Goal: Task Accomplishment & Management: Complete application form

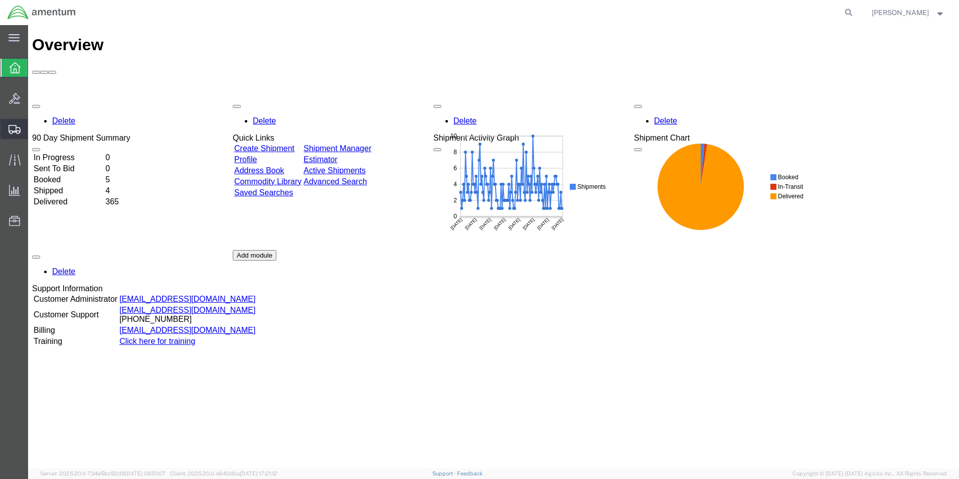
click at [0, 0] on span "Create Shipment" at bounding box center [0, 0] width 0 height 0
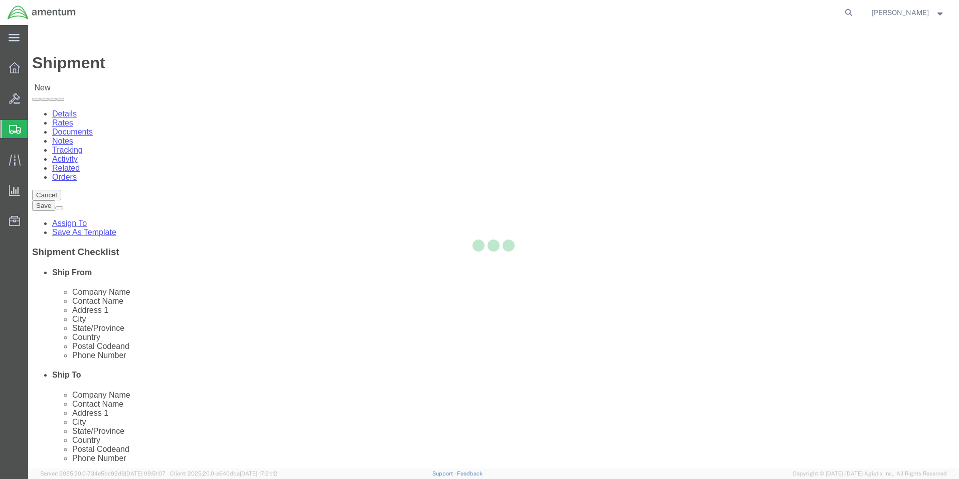
select select
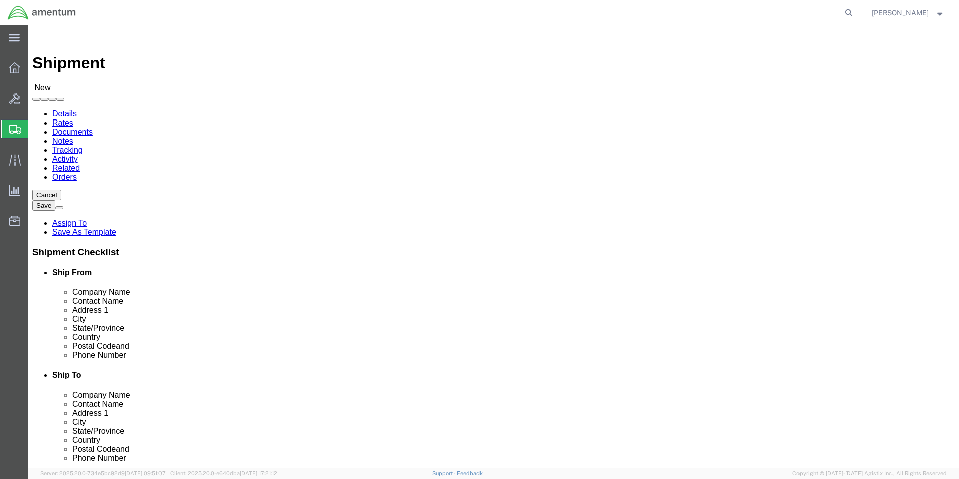
click at [9, 126] on div at bounding box center [15, 129] width 28 height 18
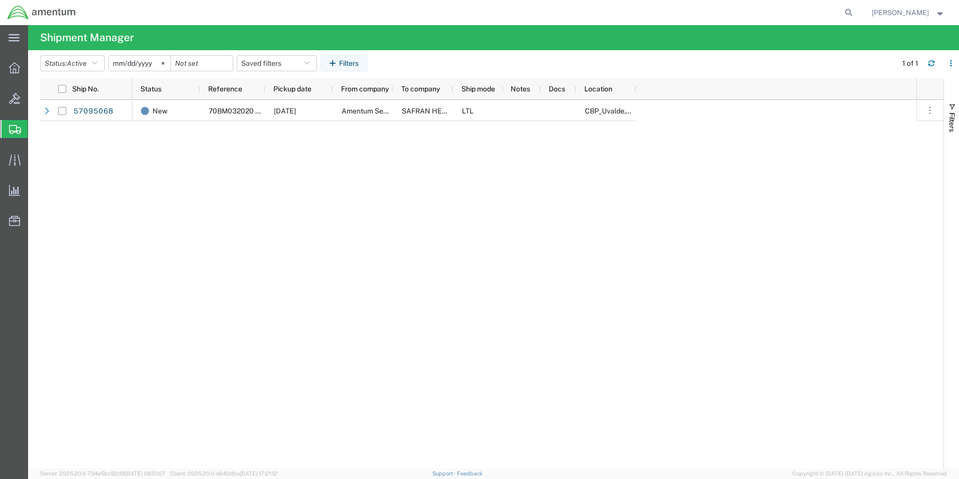
click at [0, 0] on span "Create from Template" at bounding box center [0, 0] width 0 height 0
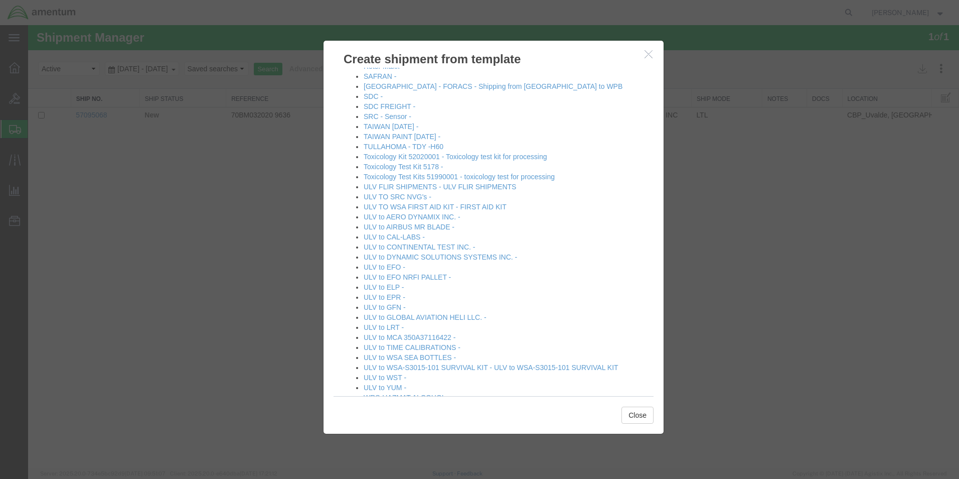
scroll to position [652, 0]
click at [466, 182] on link "ULV FLIR SHIPMENTS - ULV FLIR SHIPMENTS" at bounding box center [440, 183] width 153 height 8
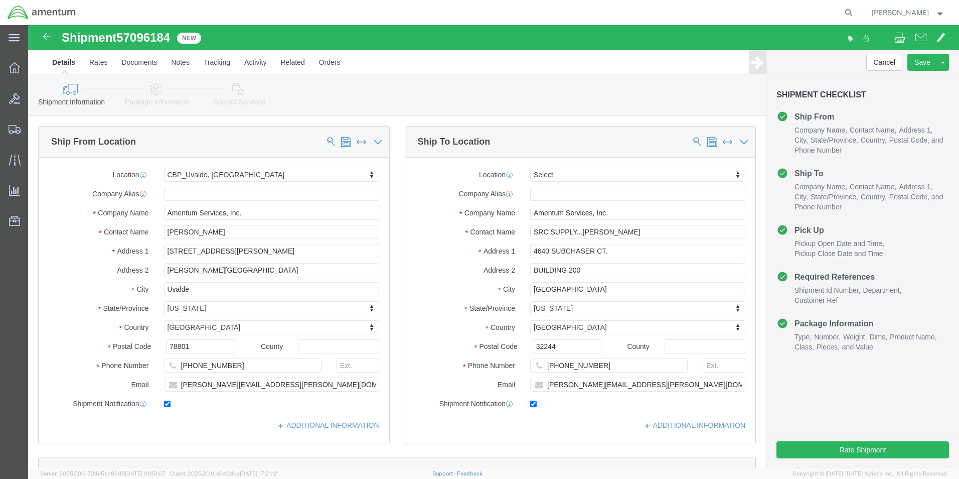
select select "49950"
select select
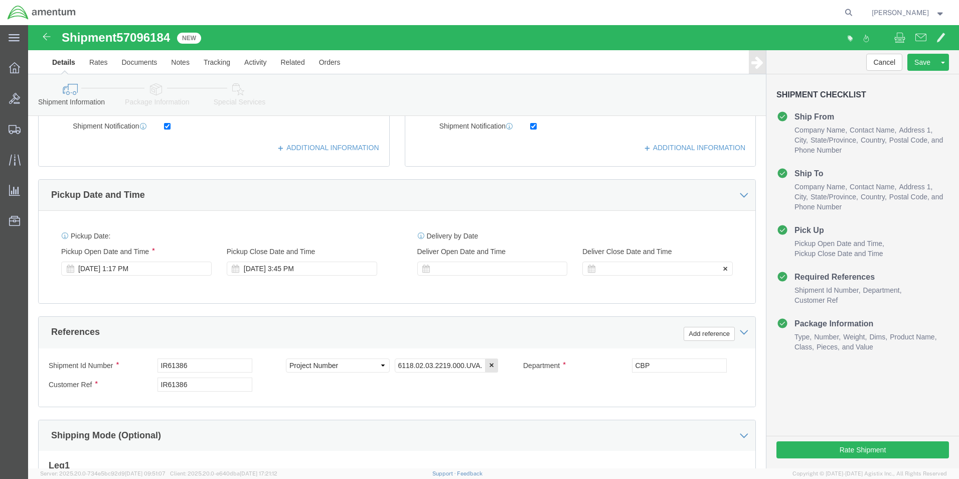
scroll to position [301, 0]
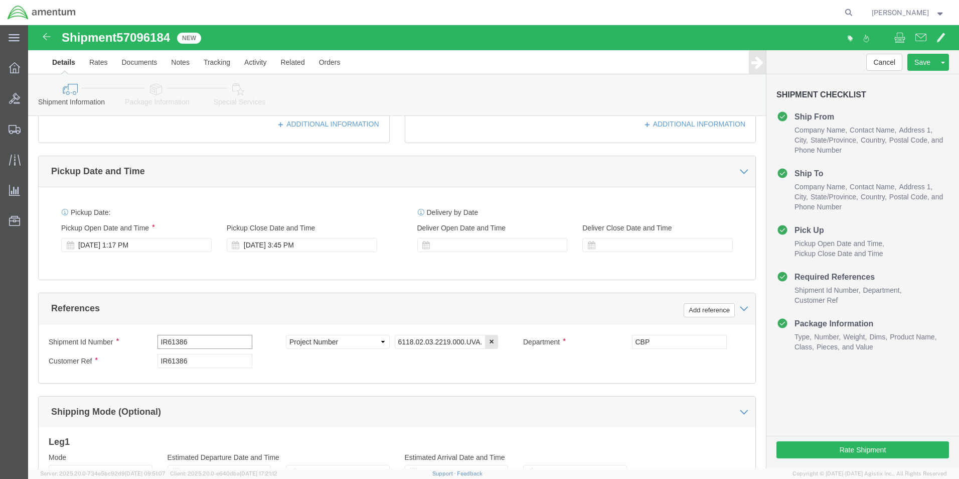
click input "IR61386"
type input "IR02108"
click div "Shipment Id Number IR02108 Select Account Type Activity ID Airline Appointment …"
click input "6118.02.03.2219.000.UVA.0000"
type input "6118.04.03.2219.000.UVA.0000"
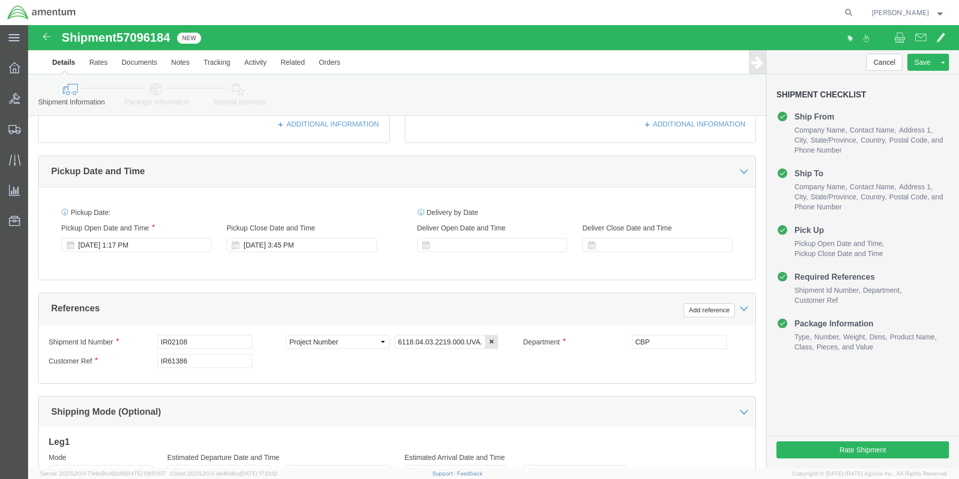
click div "Shipment Id Number IR02108 Select Account Type Activity ID Airline Appointment …"
click input "IR61386"
type input "IR02108"
click div "Shipment Id Number IR02108 Select Account Type Activity ID Airline Appointment …"
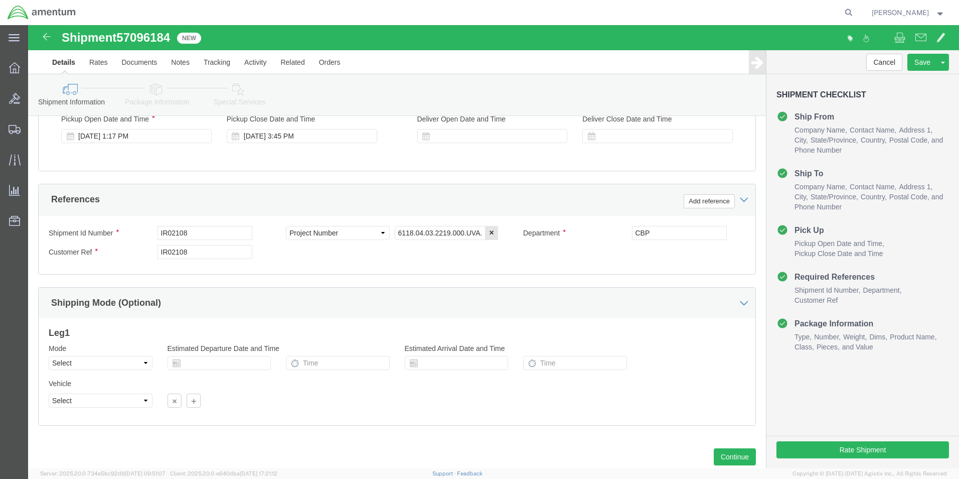
scroll to position [438, 0]
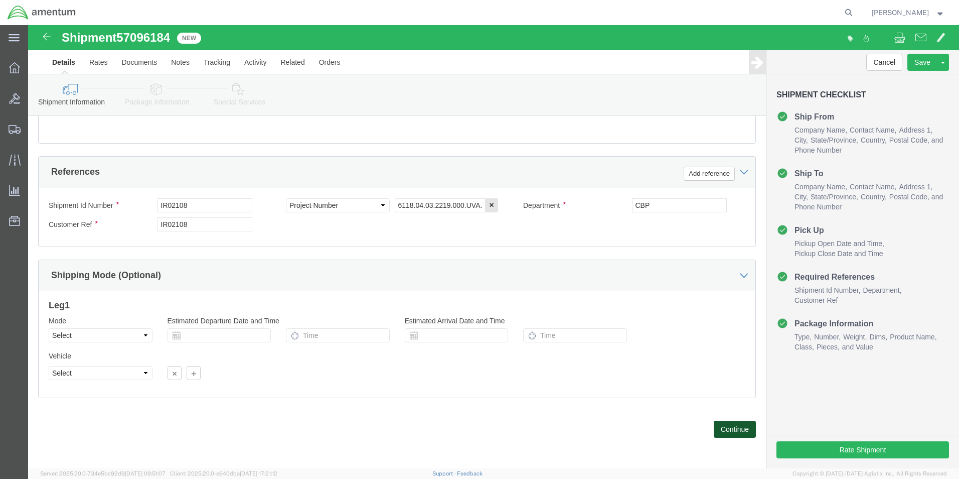
click button "Continue"
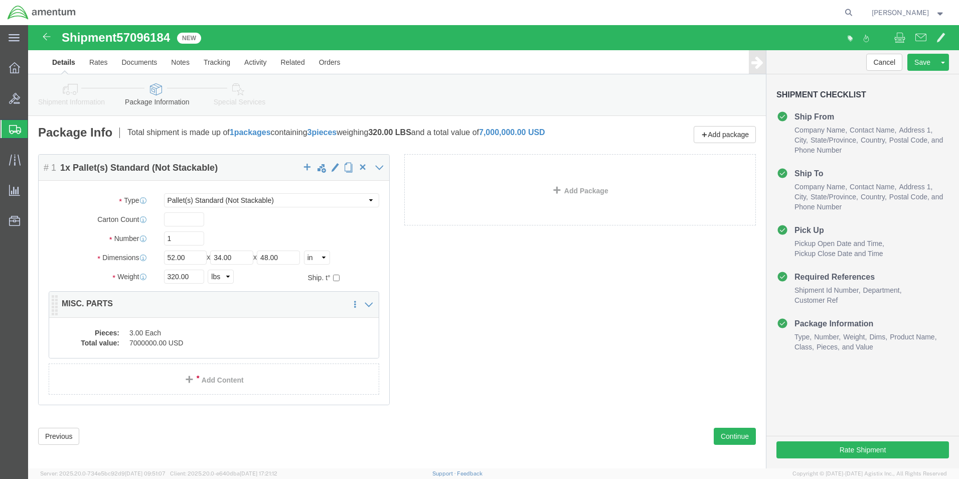
click dd "3.00 Each"
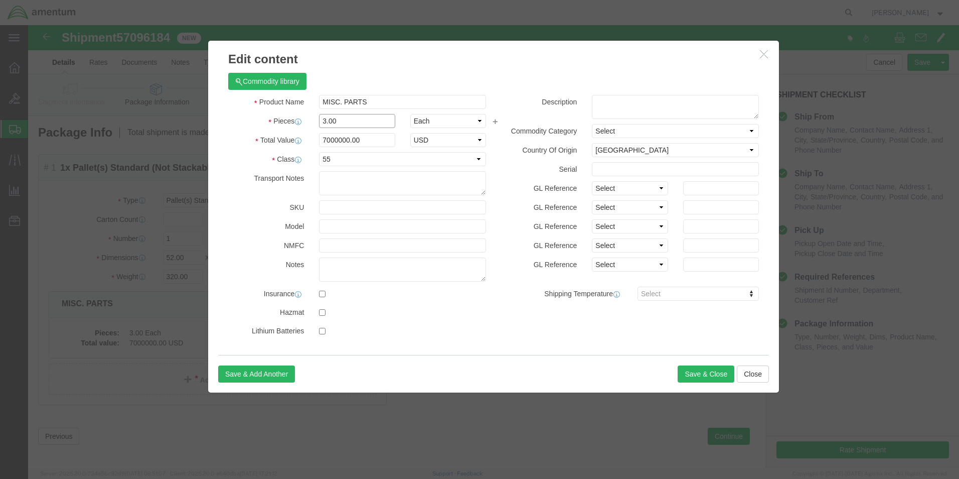
click input "3.00"
type input "3"
type input "2.0"
click h3 "Edit content"
click input "4666666.67"
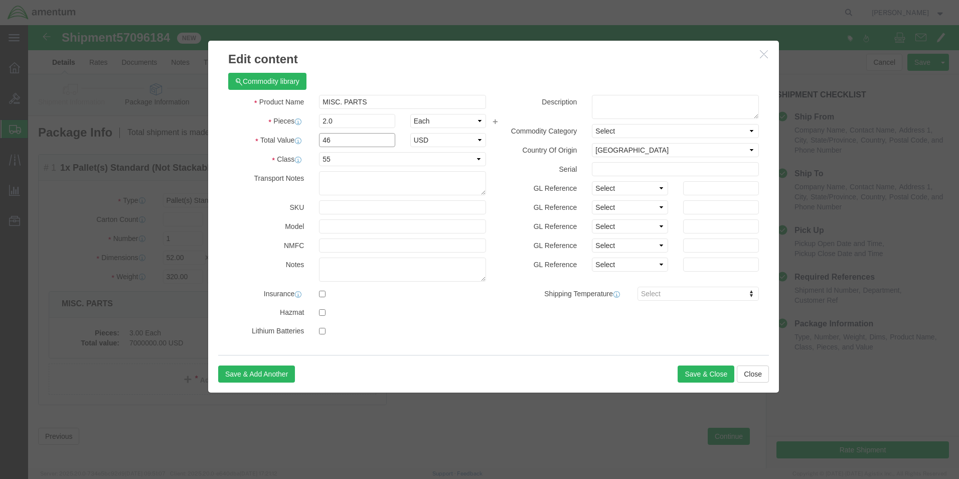
type input "4"
type input "7000000.00"
click div "Commodity library"
click button "Save & Close"
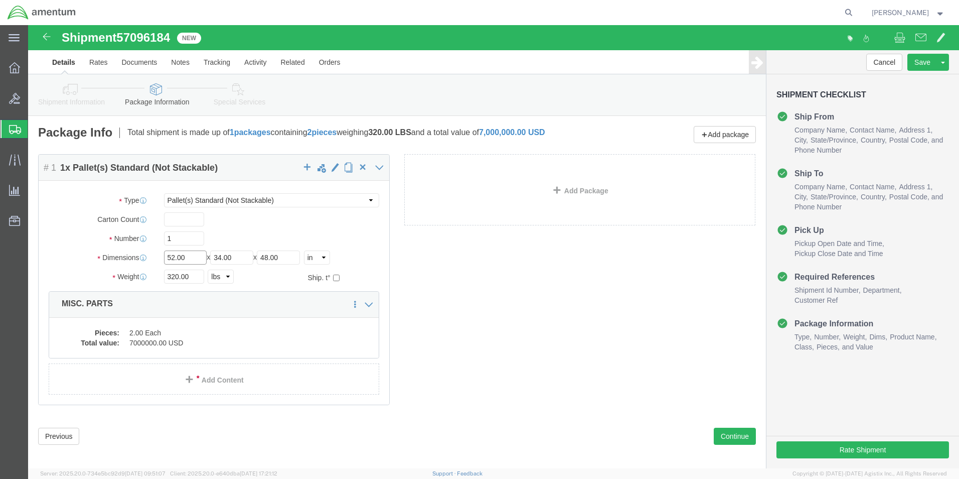
click input "52.00"
type input "5"
type input "36.00"
click input "34.00"
type input "3"
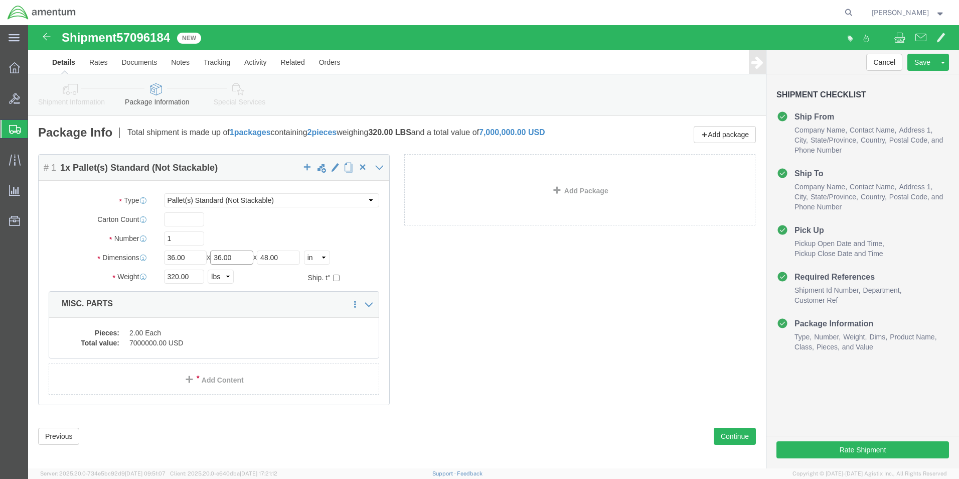
type input "36.00"
click input "48.00"
type input "4"
type input "."
type input "59.00"
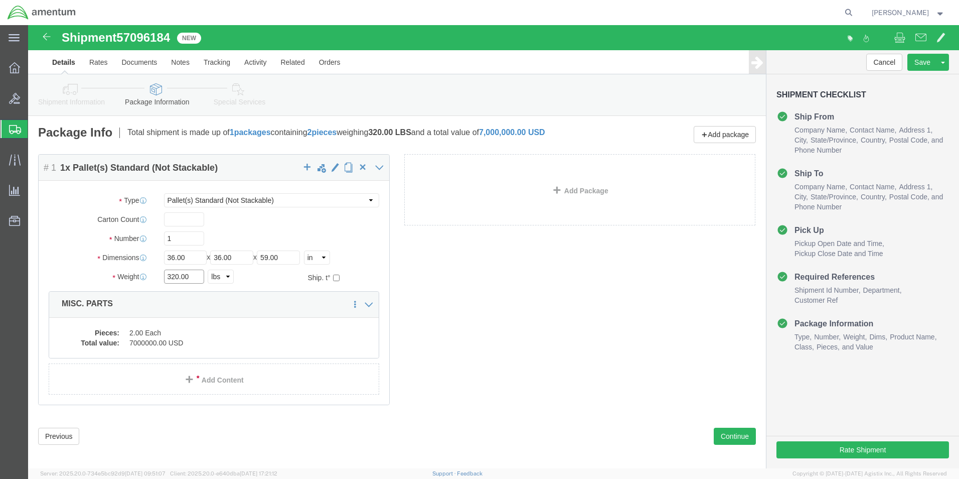
click input "320.00"
type input "3"
type input "200.00"
click div "Package Content # 1 1 x Pallet(s) Standard (Not Stackable) Package Type Select …"
click button "Rate Shipment"
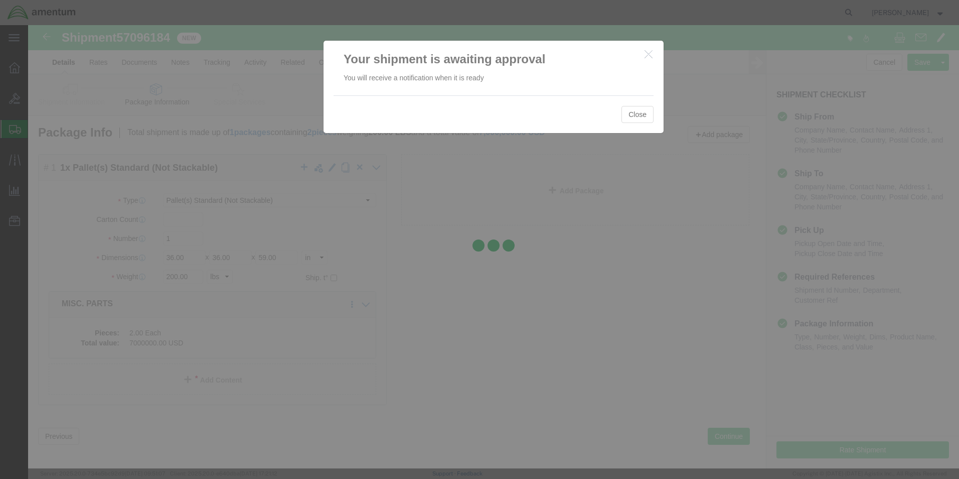
select select "49950"
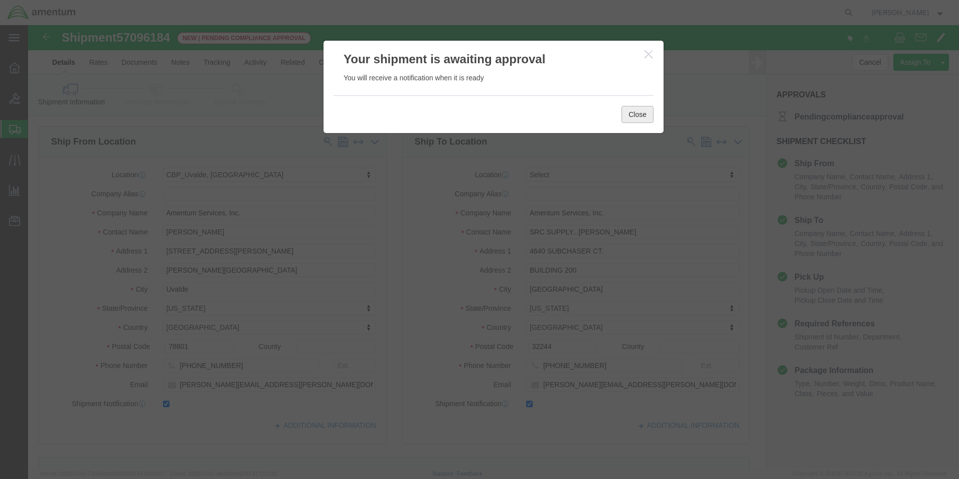
click button "Close"
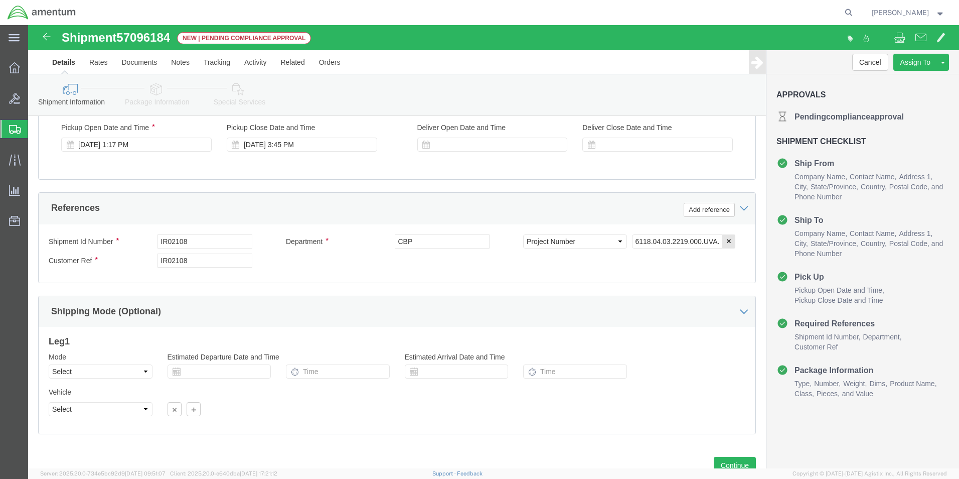
scroll to position [438, 0]
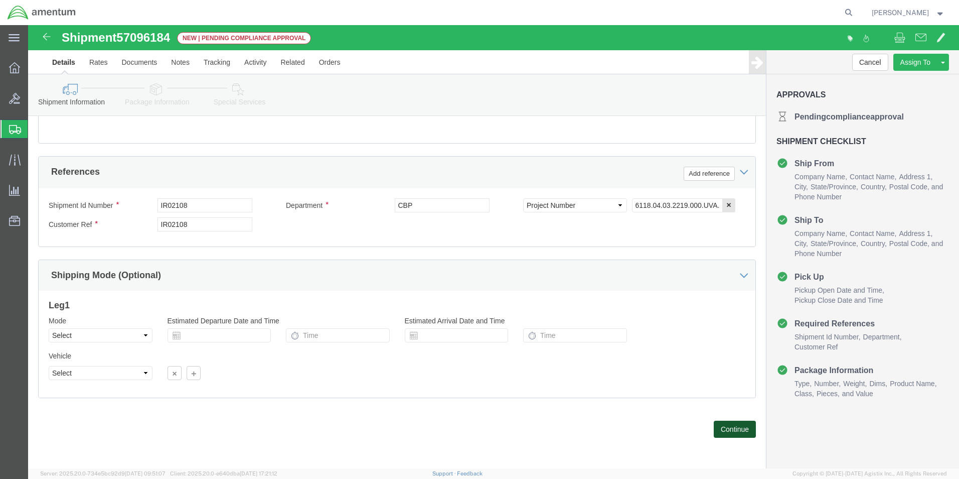
click button "Continue"
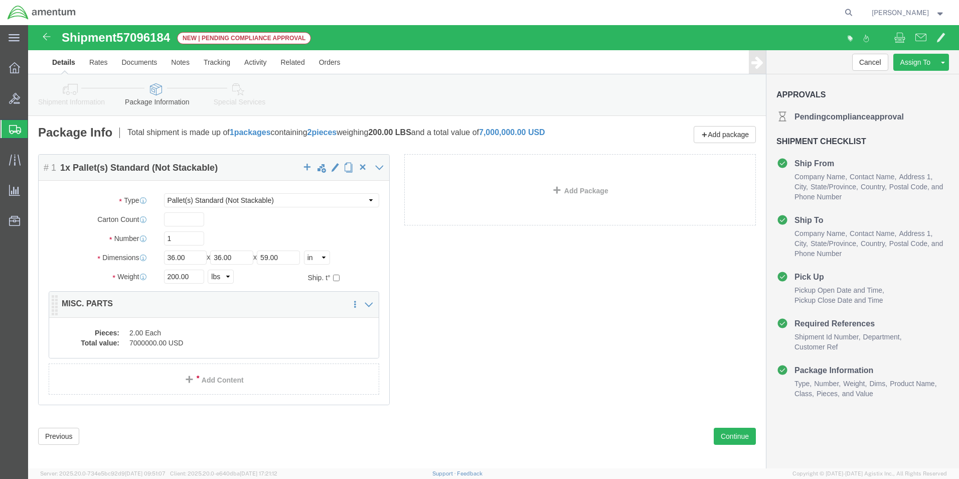
click dd "7000000.00 USD"
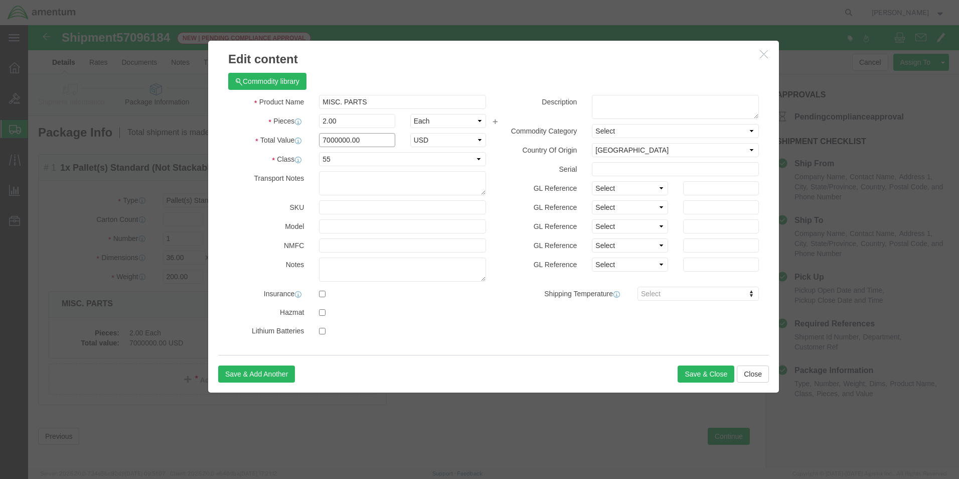
click input "7000000.00"
type input "7"
type input "70000.00"
click div "Commodity library"
click button "Save & Close"
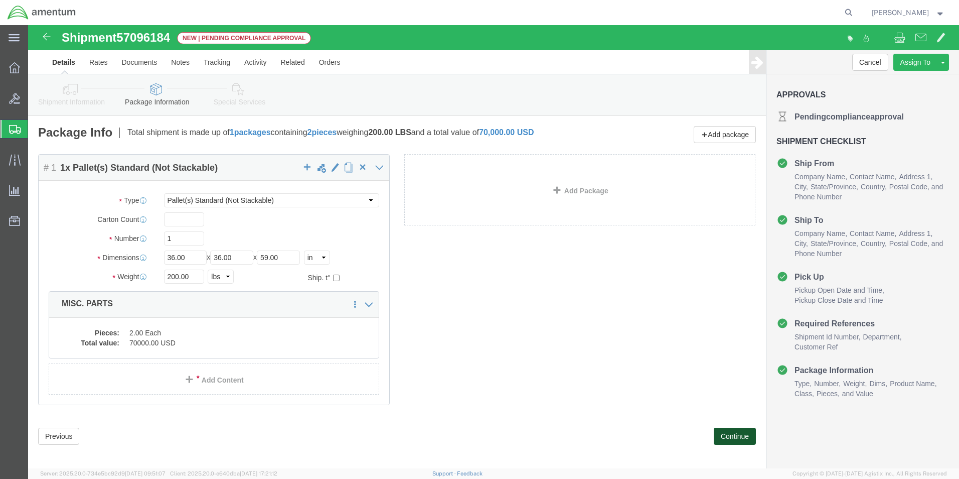
click button "Continue"
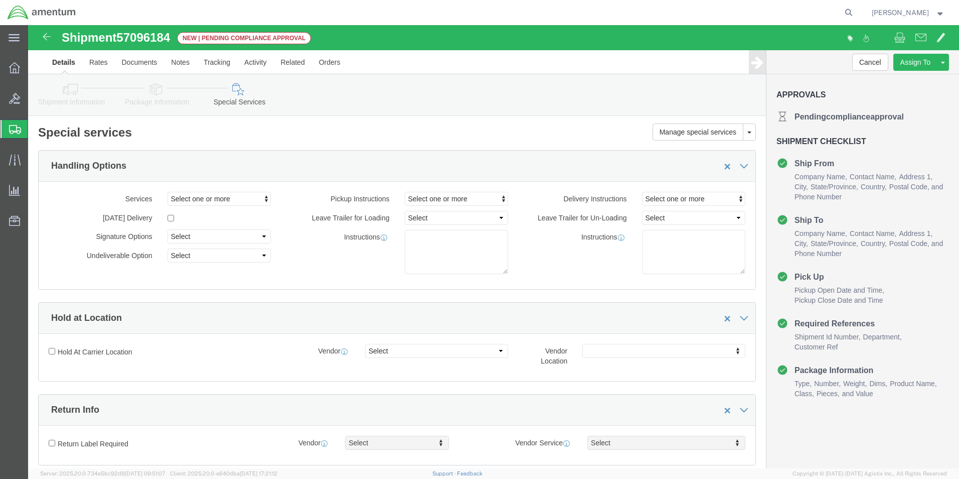
click span "New | Pending compliance approval"
click icon
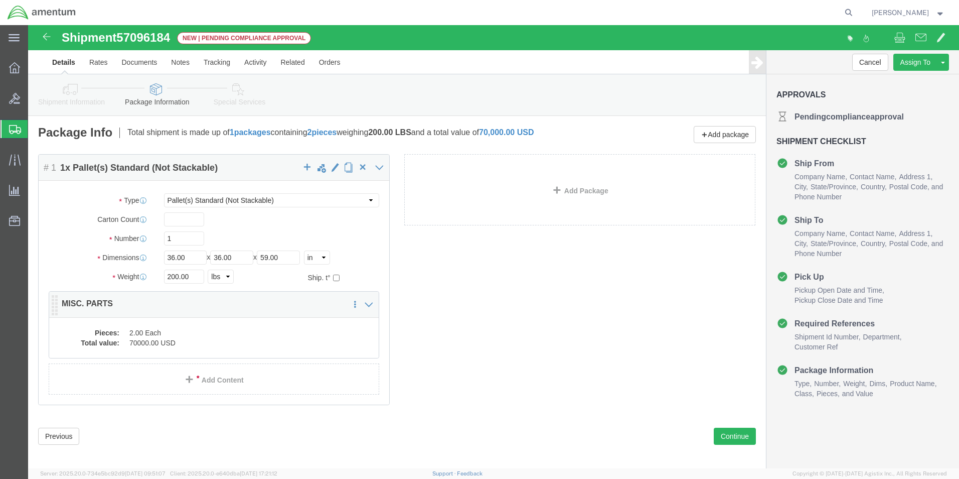
click dd "70000.00 USD"
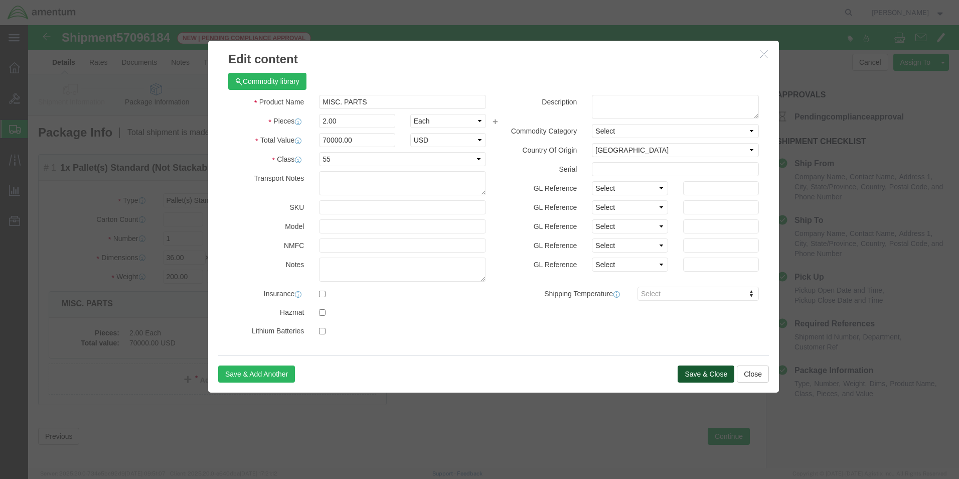
click button "Save & Close"
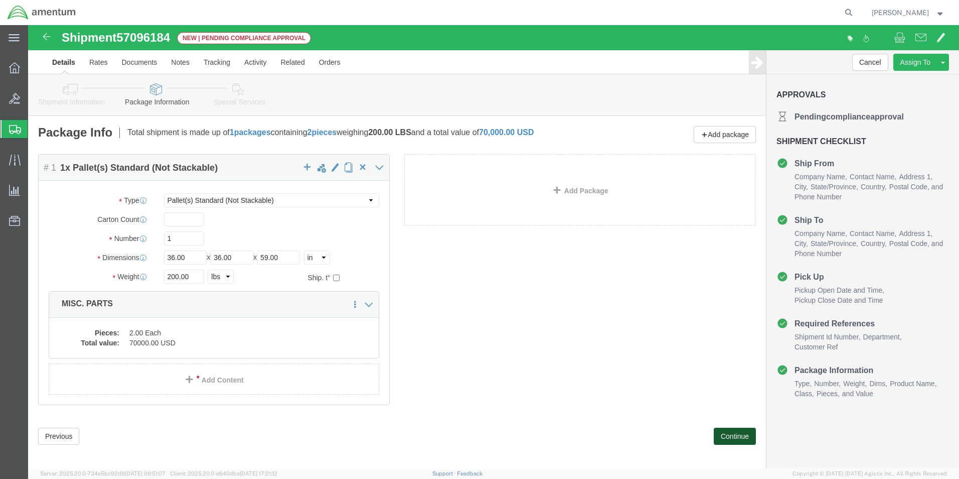
click button "Continue"
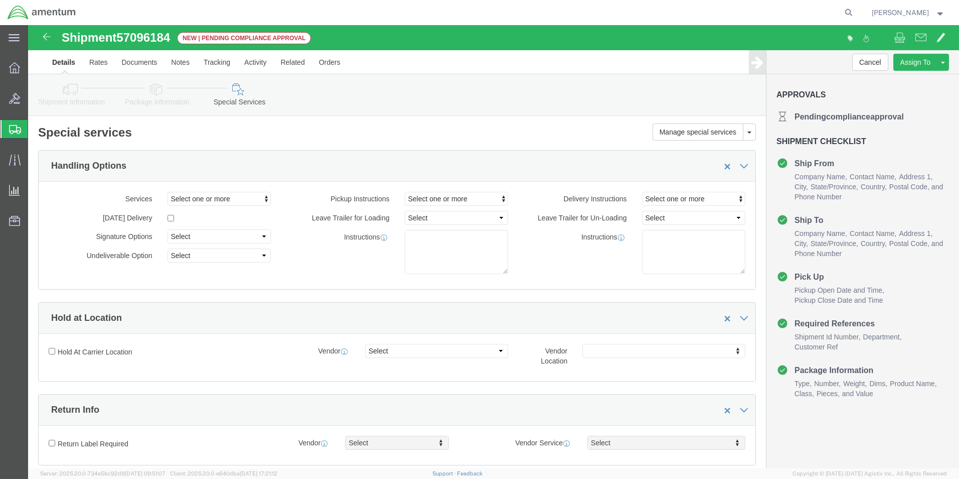
click at [0, 0] on span "Create from Template" at bounding box center [0, 0] width 0 height 0
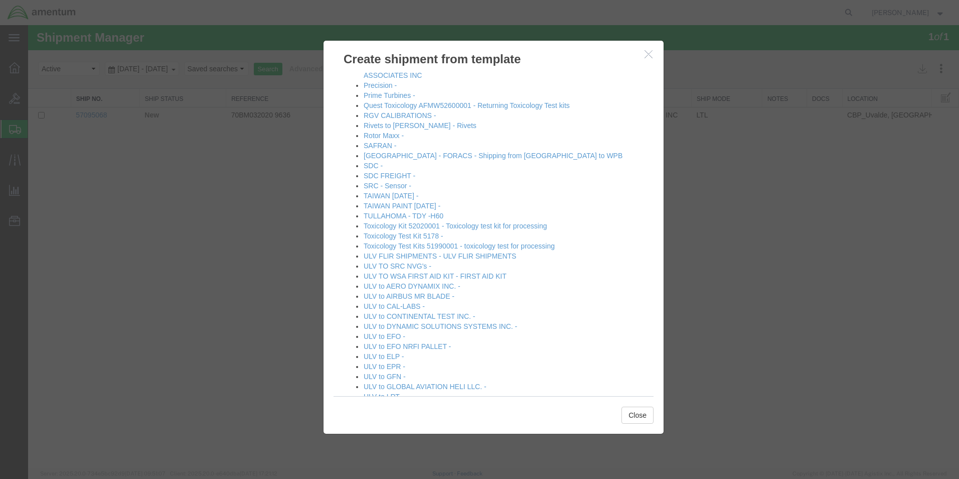
scroll to position [602, 0]
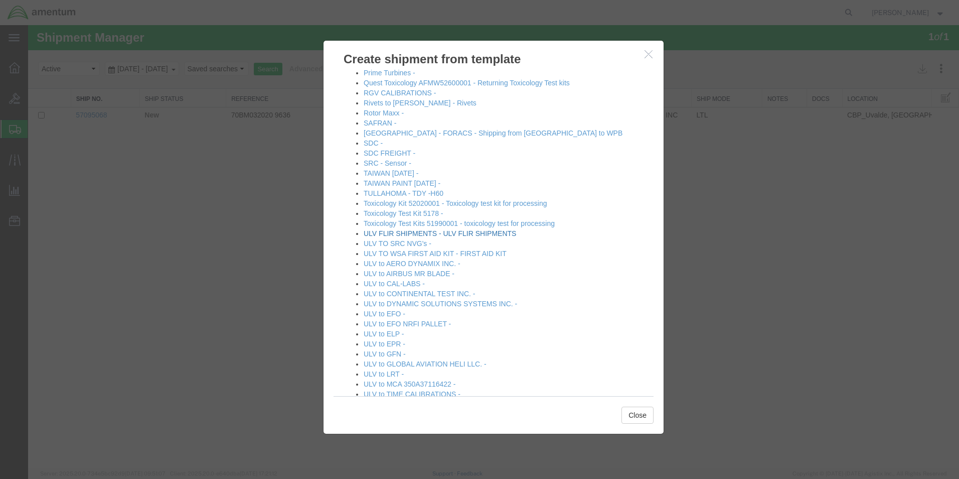
click at [475, 233] on link "ULV FLIR SHIPMENTS - ULV FLIR SHIPMENTS" at bounding box center [440, 233] width 153 height 8
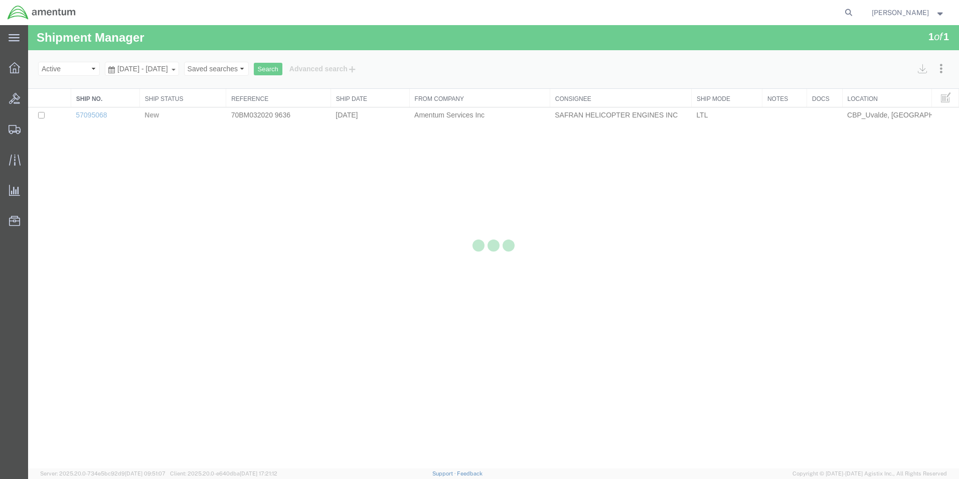
select select "49950"
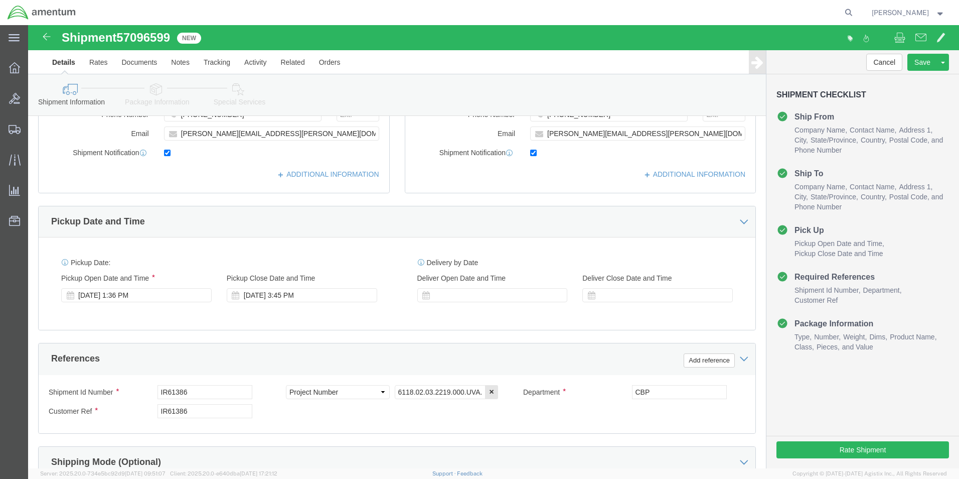
scroll to position [301, 0]
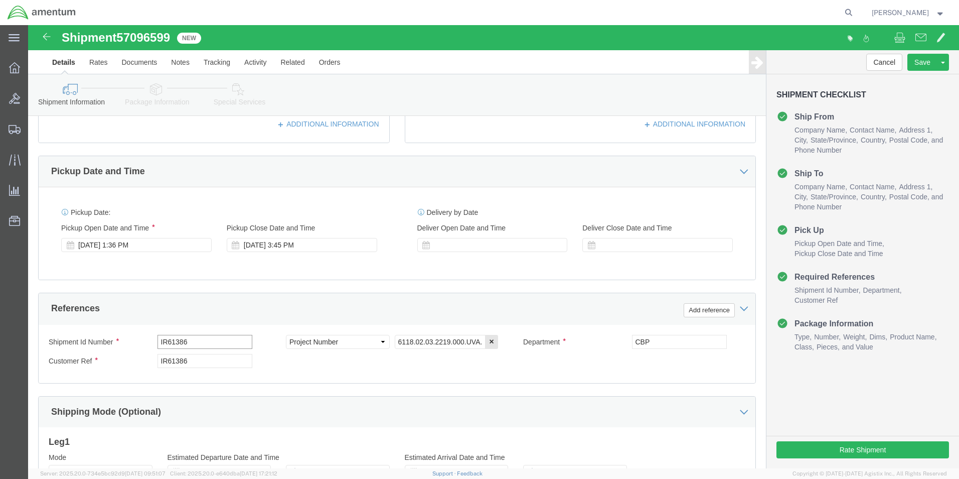
click input "IR61386"
type input "IR02108"
click input "IR61386"
type input "IR02108"
click input "6118.02.03.2219.000.UVA.0000"
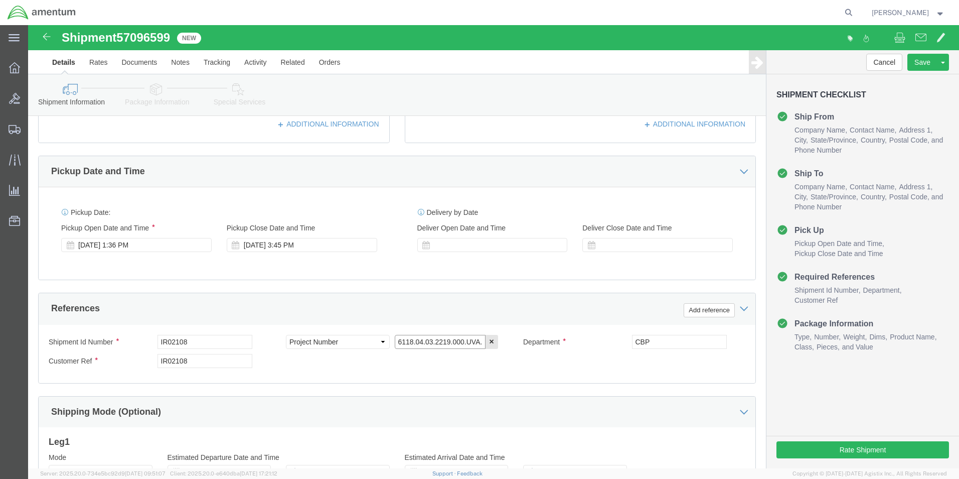
type input "6118.04.03.2219.000.UVA.0000"
click div "Shipment Id Number IR02108 Select Account Type Activity ID Airline Appointment …"
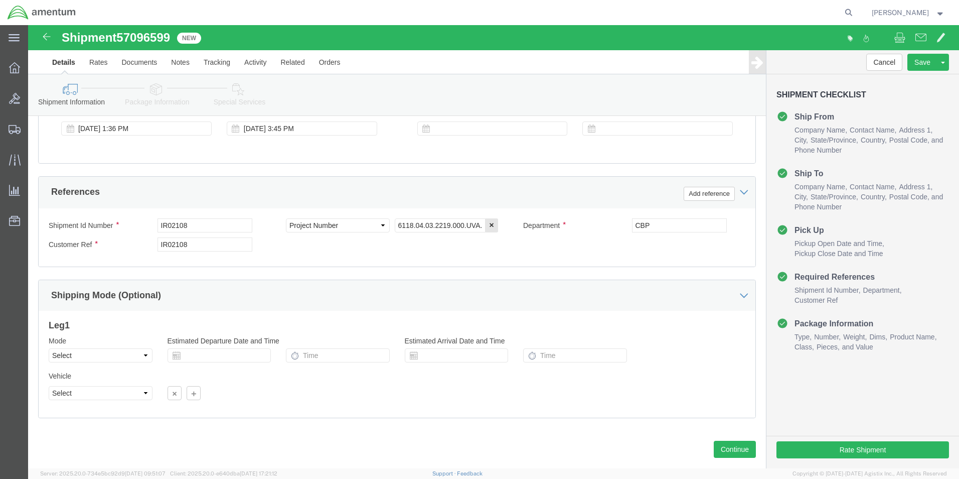
scroll to position [438, 0]
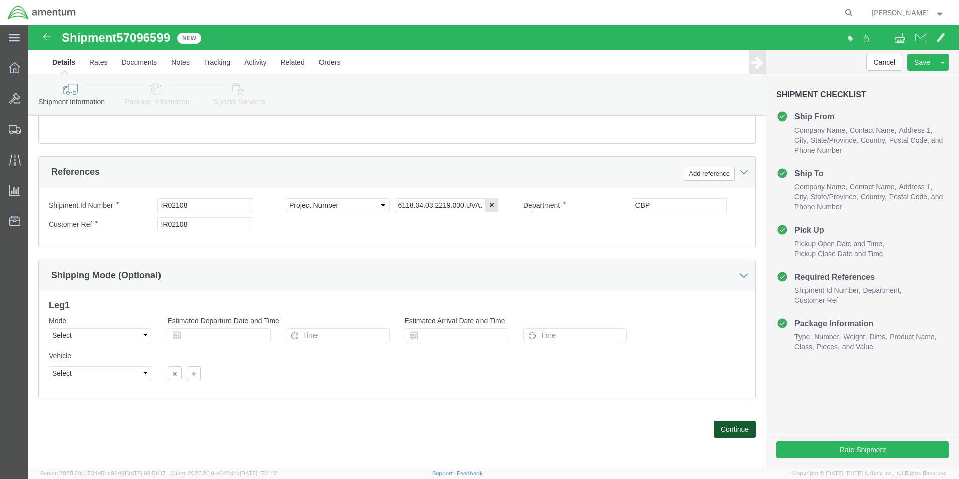
click button "Continue"
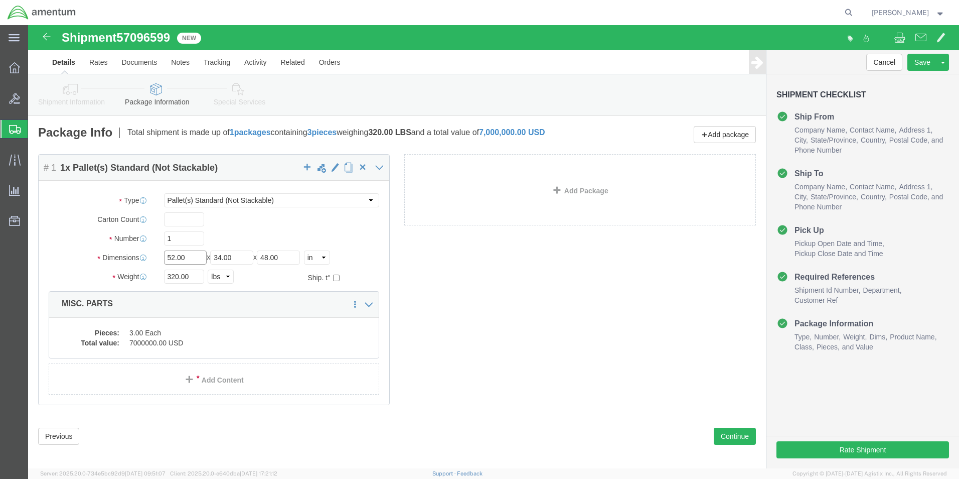
click input "52.00"
type input "5"
type input "36.00"
click input "34.00"
type input "3"
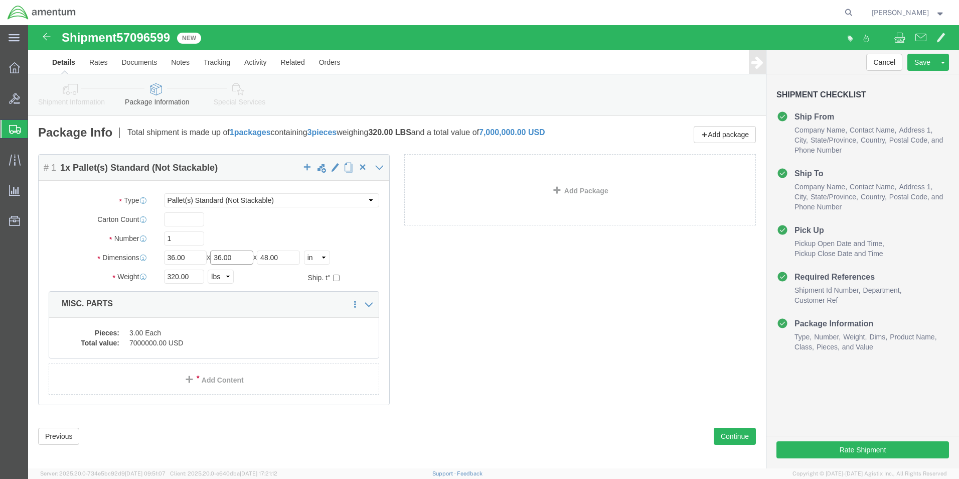
type input "36.00"
click input "48.00"
type input "4"
type input "59.00"
click input "320.00"
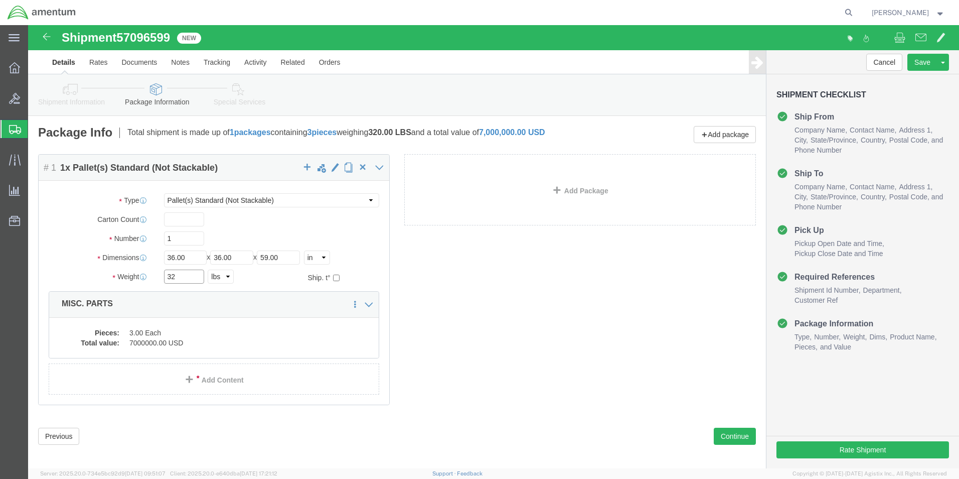
type input "3"
type input "200.00"
click div "Package Content # 1 1 x Pallet(s) Standard (Not Stackable) Package Type Select …"
click dd "3.00 Each"
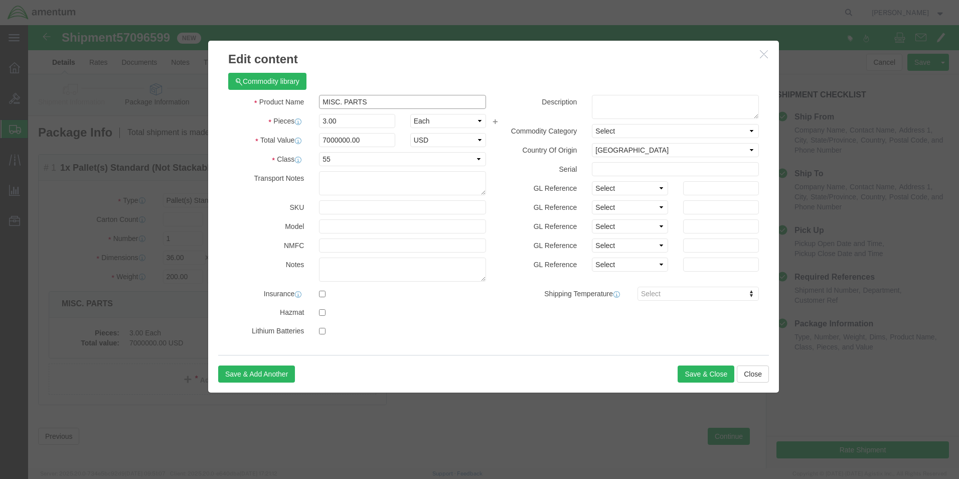
click input "MISC. PARTS"
click h3 "Edit content"
click input "3.00"
type input "3"
type input "2.0"
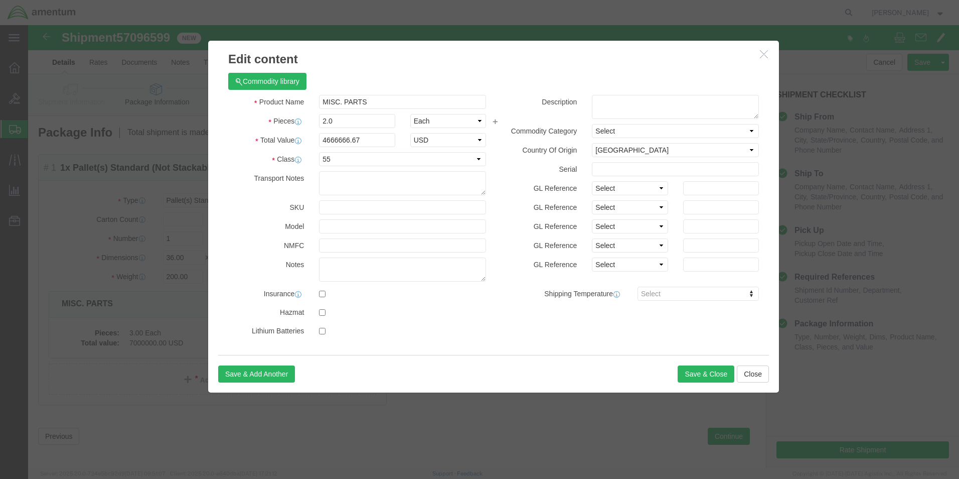
click div "Commodity library"
click input "4666666.67"
type input "4"
type input "10000.00"
click div "Commodity library"
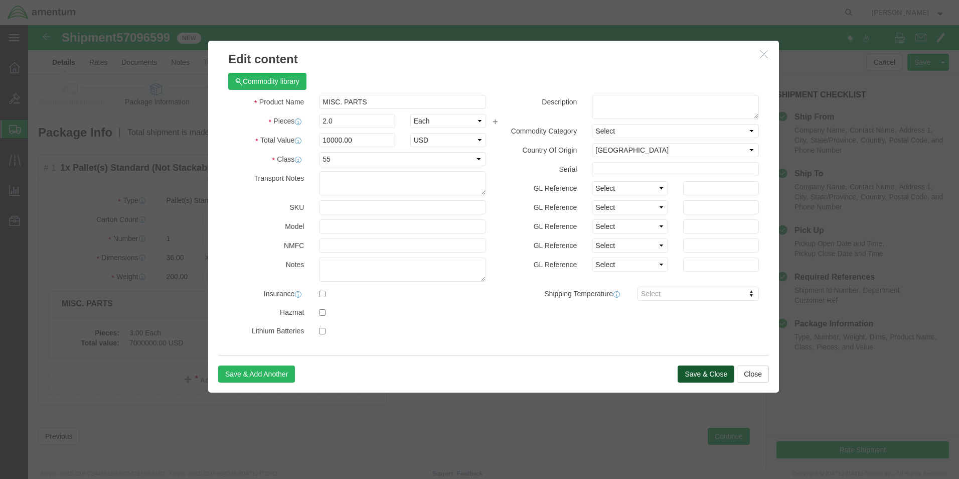
click button "Save & Close"
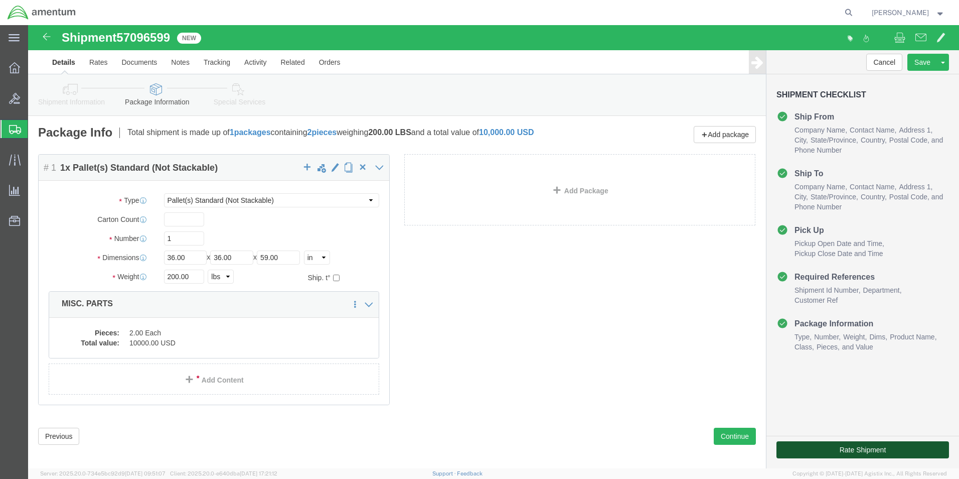
click button "Rate Shipment"
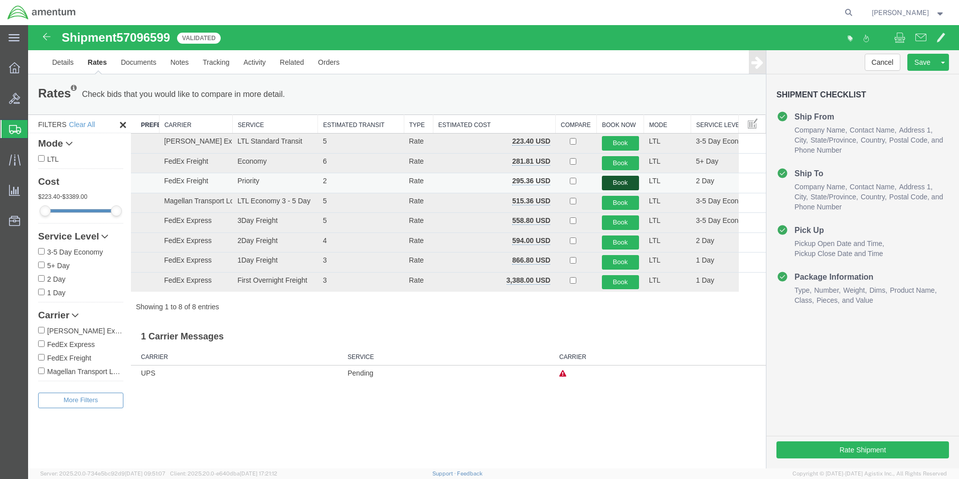
click at [615, 178] on button "Book" at bounding box center [620, 183] width 37 height 15
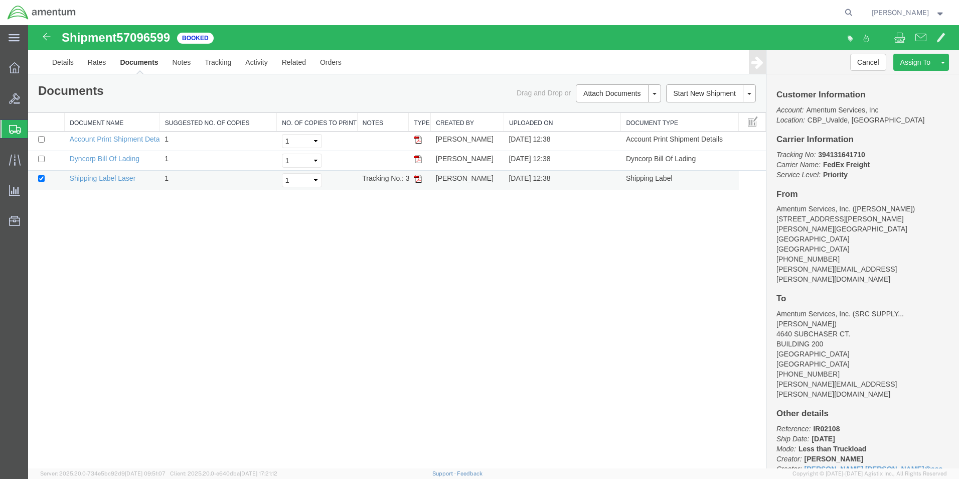
click at [419, 179] on img at bounding box center [418, 179] width 8 height 8
click at [39, 160] on input "checkbox" at bounding box center [41, 159] width 7 height 7
checkbox input "true"
click at [39, 177] on input "checkbox" at bounding box center [41, 178] width 7 height 7
checkbox input "false"
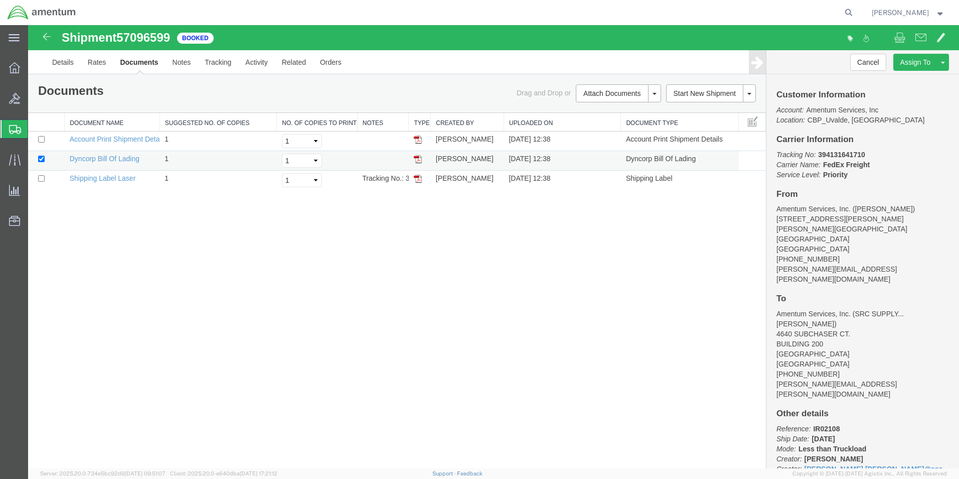
click at [419, 158] on img at bounding box center [418, 159] width 8 height 8
click at [0, 0] on span "Shipment Manager" at bounding box center [0, 0] width 0 height 0
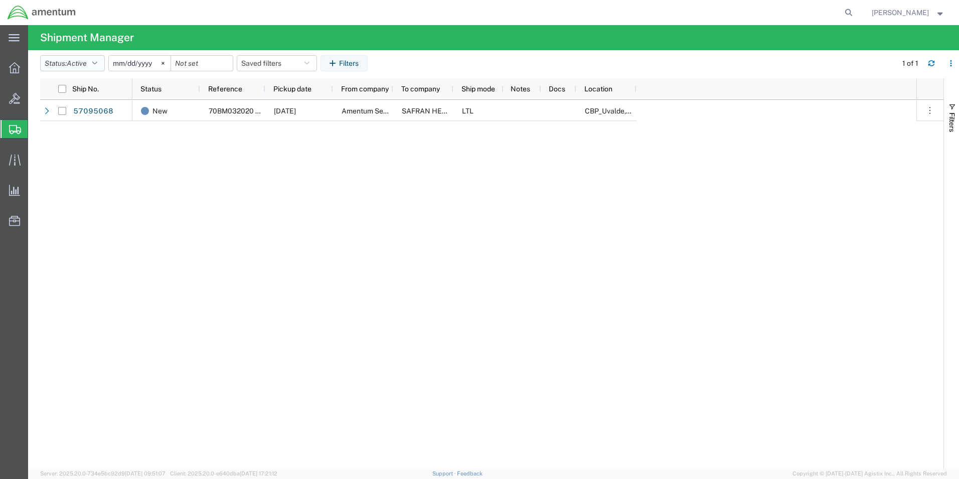
click at [97, 64] on icon "button" at bounding box center [94, 63] width 5 height 7
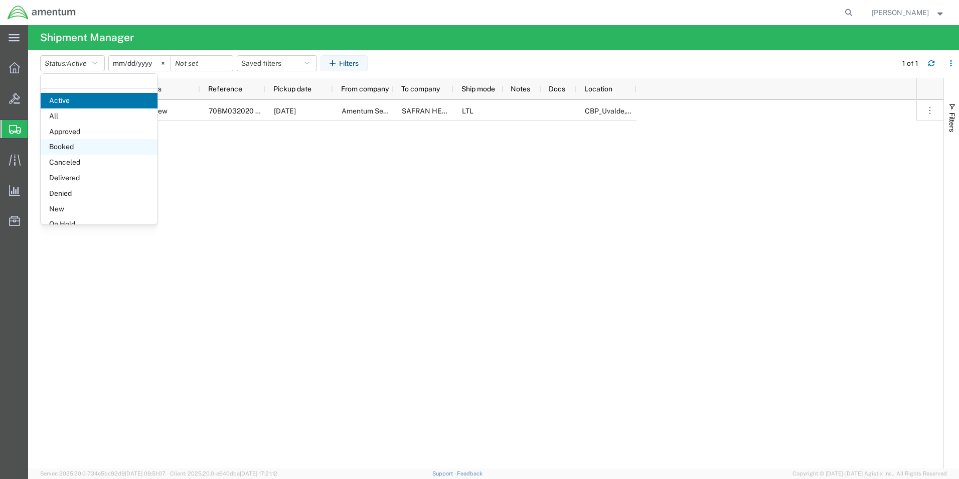
click at [64, 144] on span "Booked" at bounding box center [99, 147] width 117 height 16
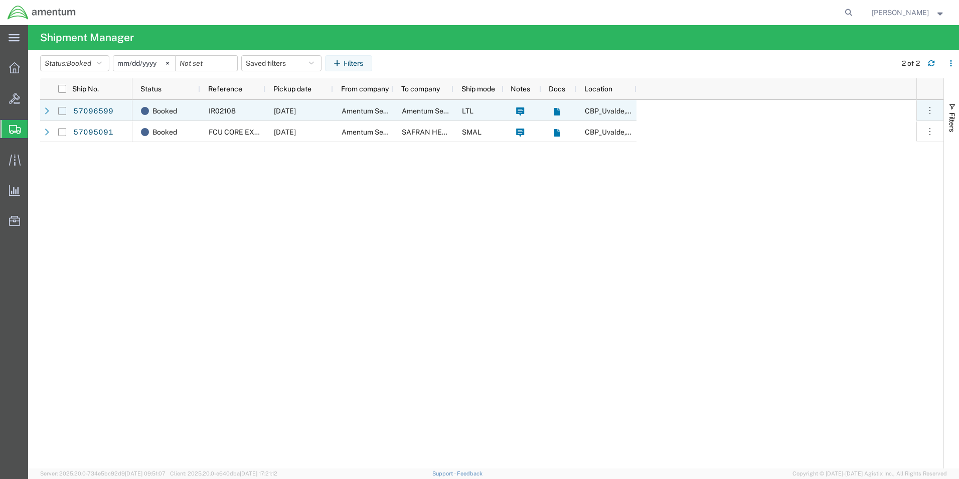
click at [62, 112] on input "Press Space to toggle row selection (unchecked)" at bounding box center [62, 111] width 8 height 8
checkbox input "true"
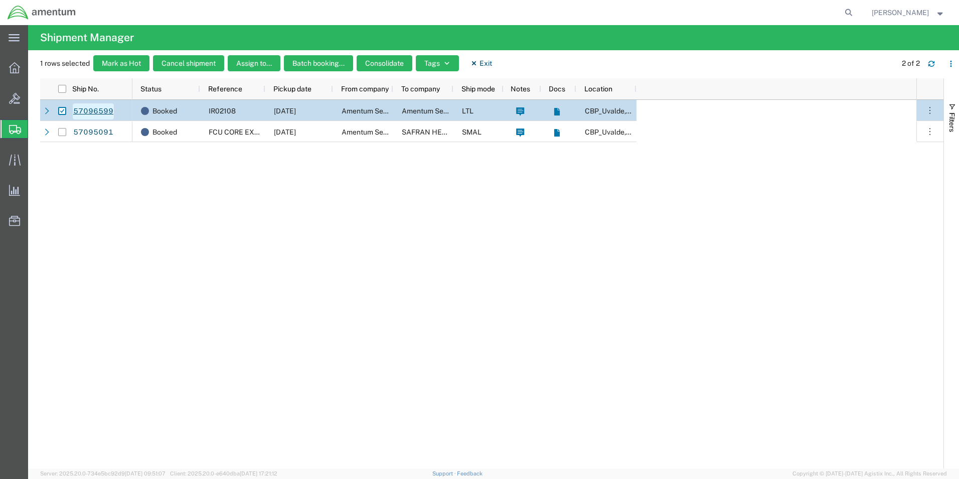
click at [94, 108] on link "57096599" at bounding box center [93, 111] width 41 height 16
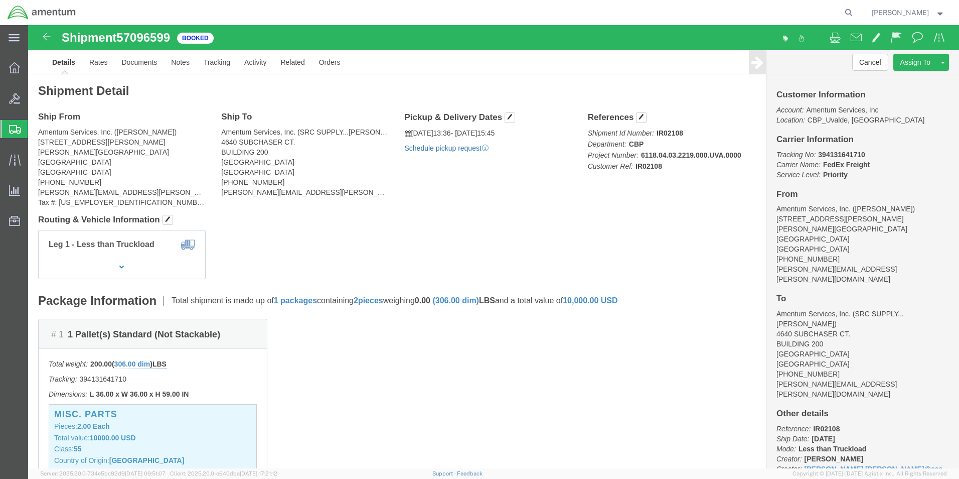
click link "Schedule pickup request"
click at [943, 13] on strong "button" at bounding box center [940, 13] width 9 height 4
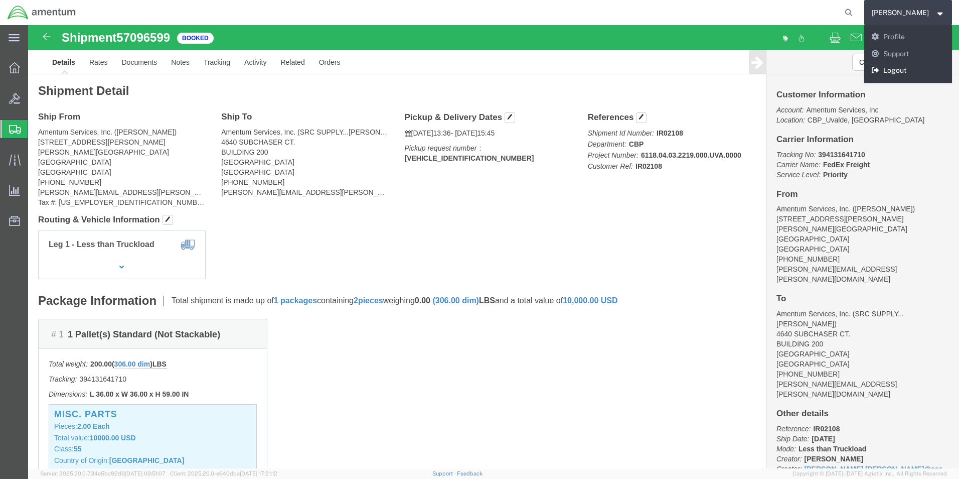
click at [898, 69] on link "Logout" at bounding box center [909, 70] width 88 height 17
